Goal: Check status: Check status

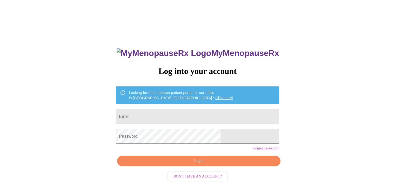
click at [173, 118] on input "Email" at bounding box center [197, 116] width 163 height 15
type input "[EMAIL_ADDRESS][DOMAIN_NAME]"
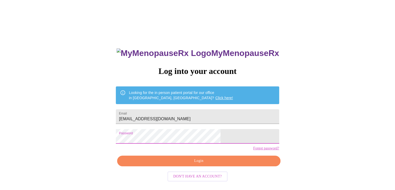
click at [202, 164] on span "Login" at bounding box center [198, 161] width 151 height 6
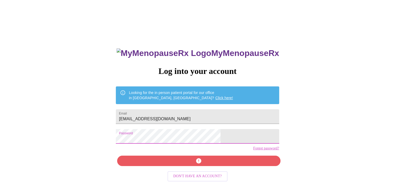
click at [216, 175] on div "MyMenopauseRx Log into your account Looking for the in person patient portal fo…" at bounding box center [198, 135] width 174 height 190
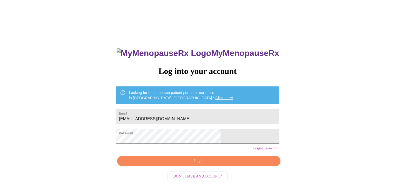
click at [210, 164] on span "Login" at bounding box center [198, 161] width 151 height 6
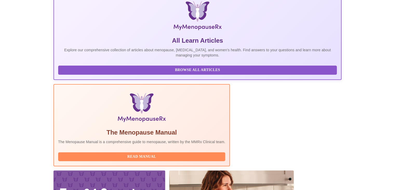
scroll to position [121, 0]
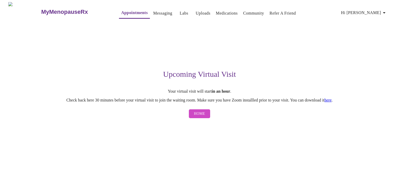
click at [196, 112] on span "Home" at bounding box center [199, 113] width 11 height 6
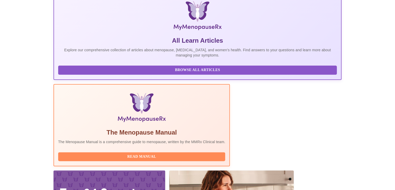
scroll to position [121, 0]
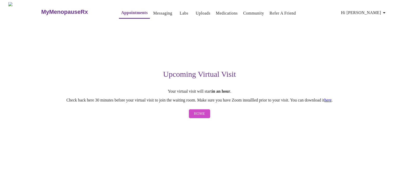
click at [332, 102] on link "here" at bounding box center [328, 100] width 7 height 4
